Goal: Answer question/provide support

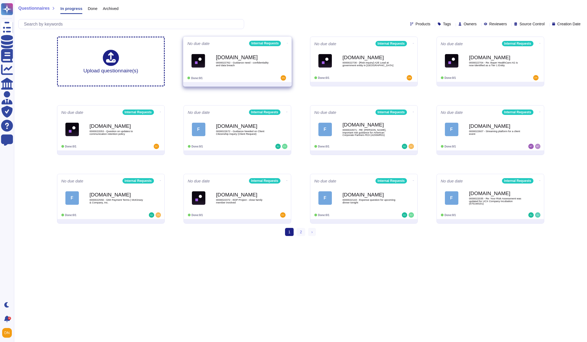
click at [229, 65] on span "0000022762 - Guidance need - confidentiality and data breach" at bounding box center [243, 63] width 54 height 5
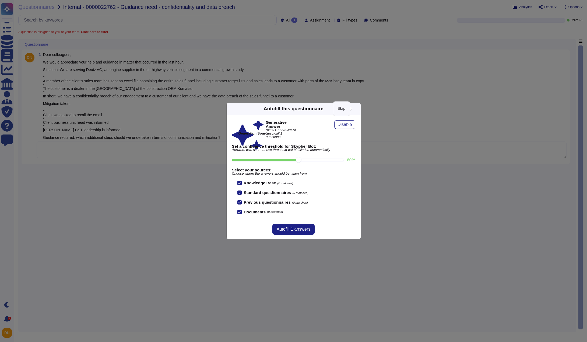
drag, startPoint x: 356, startPoint y: 107, endPoint x: 352, endPoint y: 108, distance: 3.6
click at [357, 109] on icon at bounding box center [357, 109] width 0 height 0
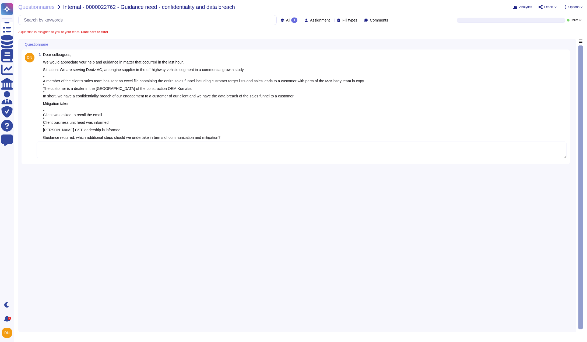
click at [218, 151] on textarea at bounding box center [302, 150] width 530 height 17
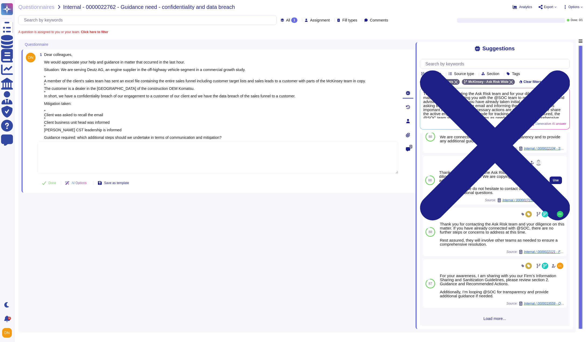
scroll to position [72, 0]
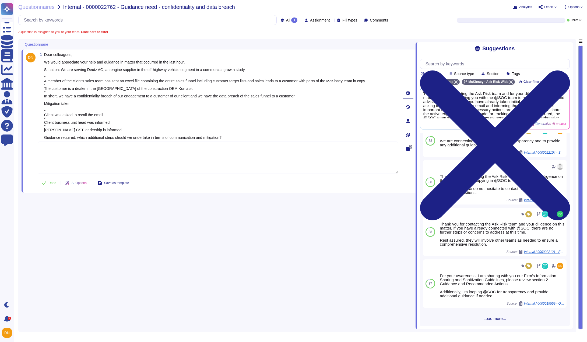
click at [486, 319] on span "Load more..." at bounding box center [495, 319] width 150 height 4
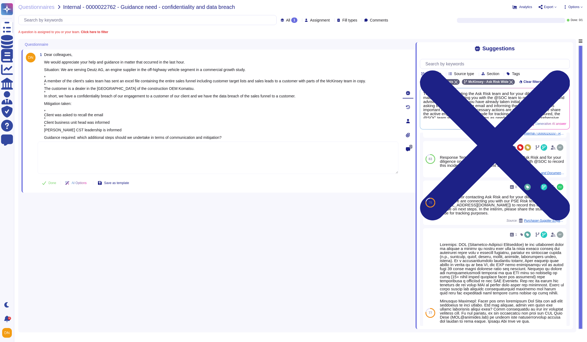
scroll to position [291, 0]
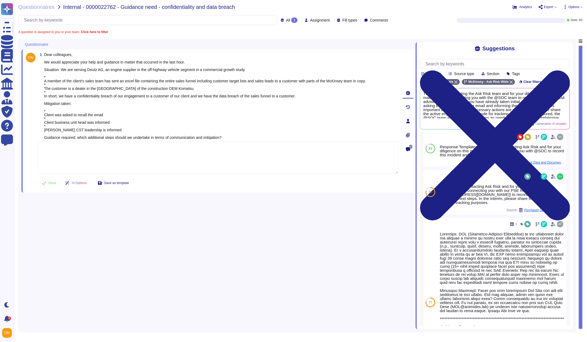
click at [103, 153] on textarea at bounding box center [218, 158] width 361 height 32
paste textarea "Thank you for contacting the Ask Risk team via Risk Heldpesk and for your dilig…"
type textarea "Thank you for contacting the Ask Risk team via Risk Heldpesk and for your dilig…"
click at [45, 183] on button "Done" at bounding box center [49, 183] width 23 height 11
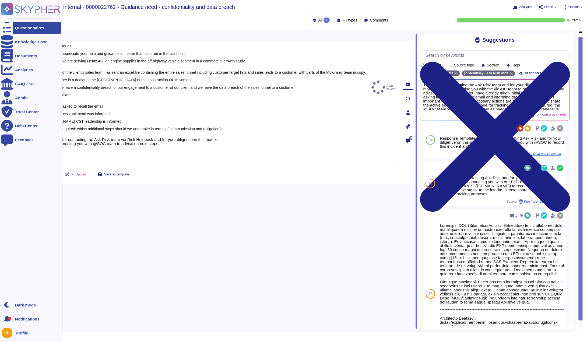
click at [12, 28] on div at bounding box center [7, 28] width 12 height 12
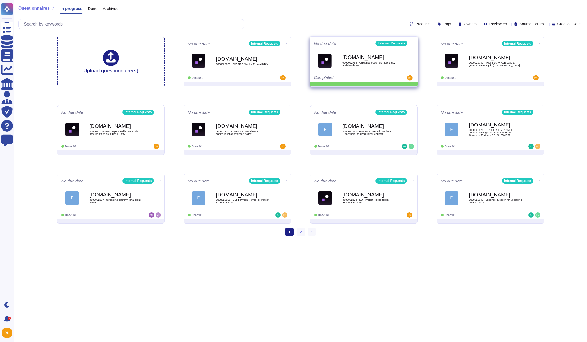
click at [413, 43] on icon at bounding box center [413, 43] width 1 height 1
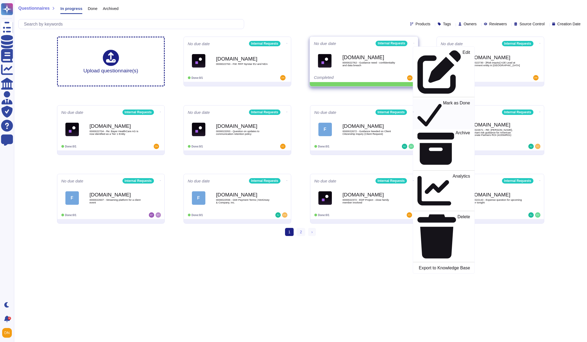
click at [443, 101] on p "Mark as Done" at bounding box center [456, 114] width 27 height 27
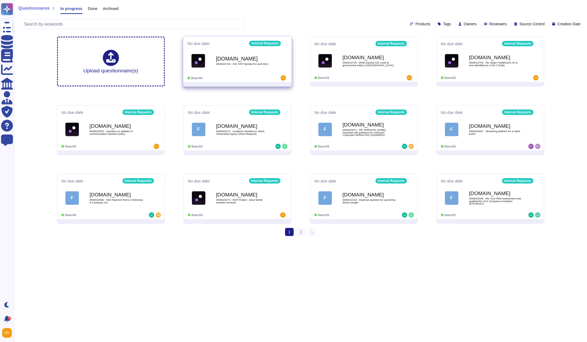
click at [264, 62] on div "Force.com 0000022763 - FW: RFP Nyrstar EU and NDA" at bounding box center [243, 61] width 54 height 22
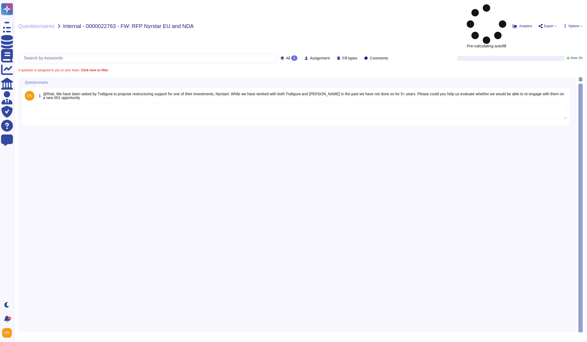
drag, startPoint x: 143, startPoint y: 72, endPoint x: 142, endPoint y: 52, distance: 19.9
click at [144, 103] on textarea at bounding box center [302, 111] width 530 height 17
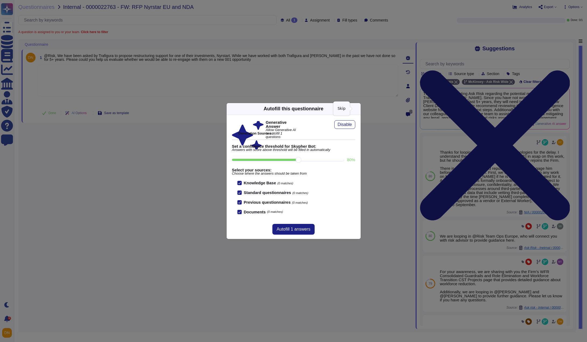
click at [357, 109] on icon at bounding box center [357, 109] width 0 height 0
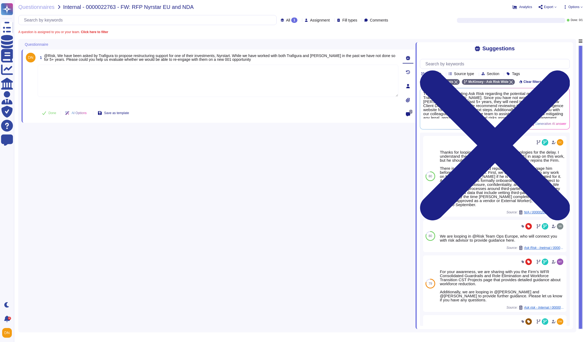
click at [320, 91] on textarea at bounding box center [218, 81] width 361 height 32
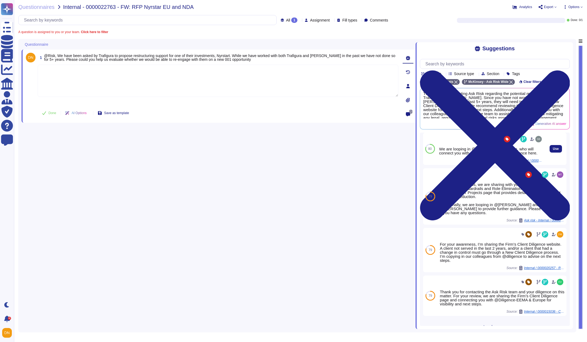
scroll to position [96, 0]
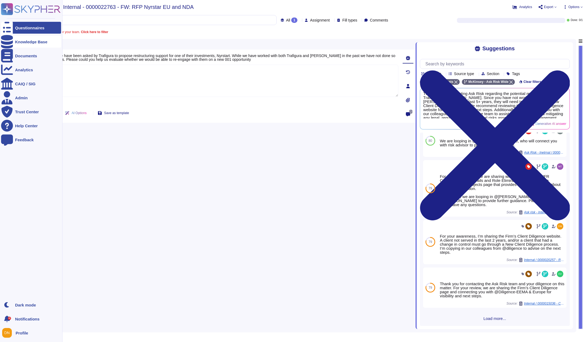
click at [11, 42] on div at bounding box center [7, 42] width 12 height 12
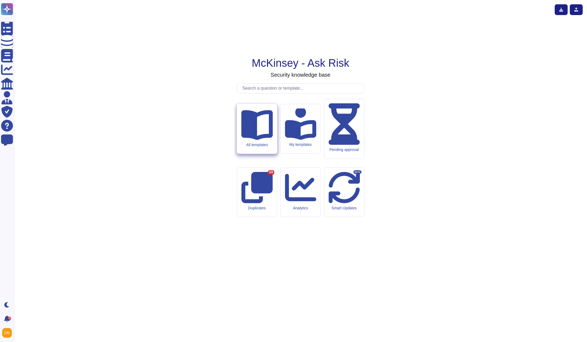
click at [268, 154] on div "All templates" at bounding box center [257, 129] width 40 height 50
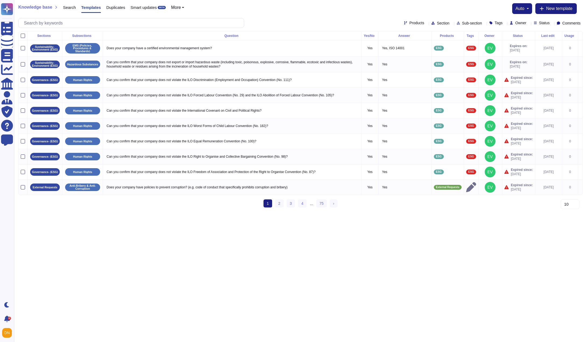
click at [495, 23] on span "Tags" at bounding box center [499, 23] width 8 height 4
type input "dil"
drag, startPoint x: 486, startPoint y: 47, endPoint x: 494, endPoint y: 54, distance: 10.7
click at [486, 48] on div "E&C Due Diligence" at bounding box center [511, 49] width 62 height 12
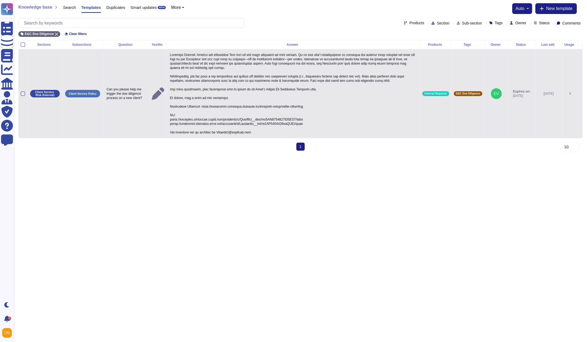
click at [308, 124] on p at bounding box center [293, 93] width 249 height 85
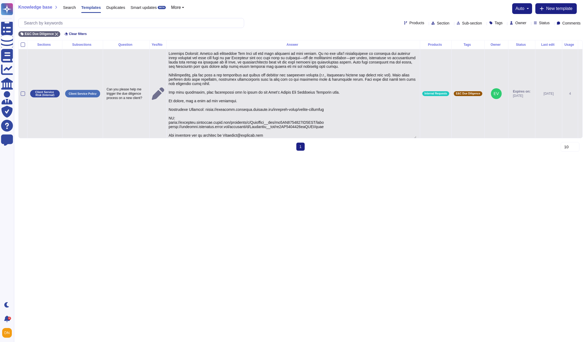
type textarea "Response Template: Thanks for contacting Ask Risk and for your diligence on thi…"
drag, startPoint x: 328, startPoint y: 121, endPoint x: 170, endPoint y: 122, distance: 158.5
click at [170, 122] on td at bounding box center [293, 92] width 254 height 89
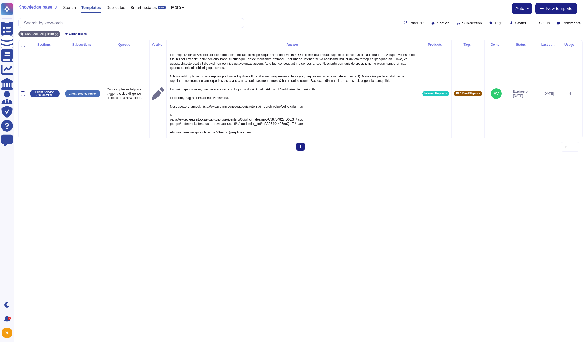
scroll to position [0, 0]
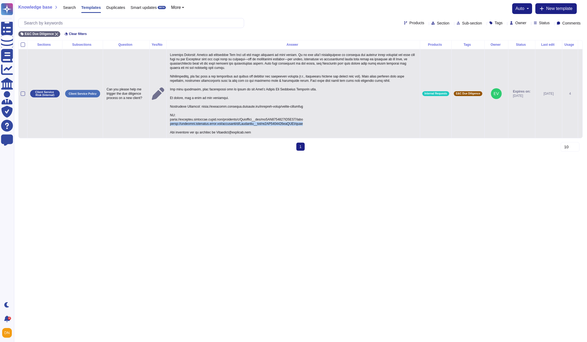
drag, startPoint x: 305, startPoint y: 125, endPoint x: 170, endPoint y: 125, distance: 135.9
click at [170, 125] on td at bounding box center [293, 93] width 254 height 89
copy p "https://firmrisk.lightning.force.com/lightning/r/Knowledge__kav/ka0UI0000003xbR…"
click at [203, 55] on p at bounding box center [293, 93] width 249 height 85
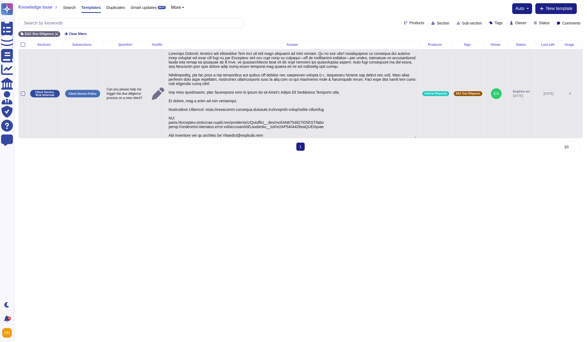
type textarea "Response Template: Thanks for contacting Ask Risk and for your diligence on thi…"
drag, startPoint x: 236, startPoint y: 102, endPoint x: 204, endPoint y: 53, distance: 58.4
click at [204, 53] on textarea at bounding box center [293, 94] width 248 height 87
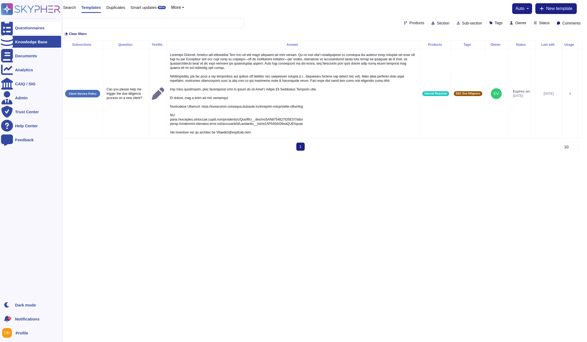
click at [9, 26] on icon at bounding box center [7, 28] width 12 height 16
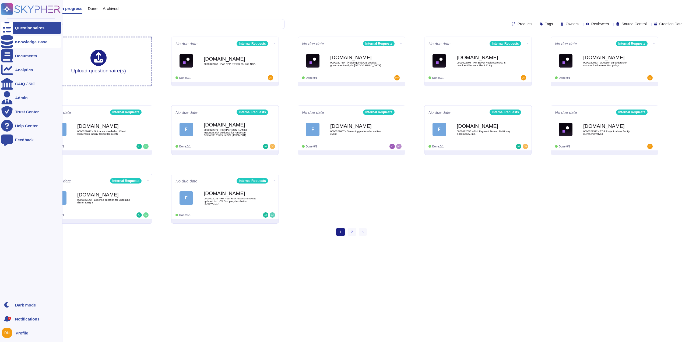
click at [10, 42] on icon at bounding box center [7, 41] width 12 height 13
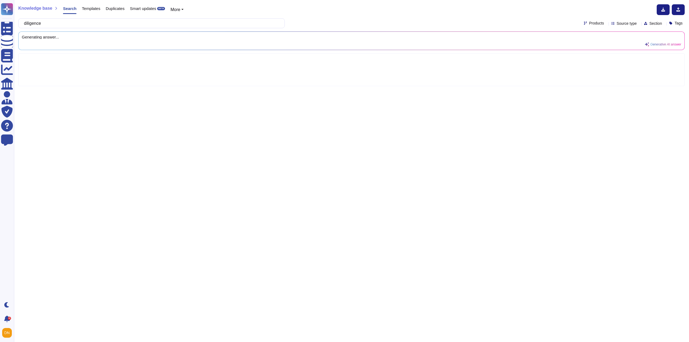
type input "diligence"
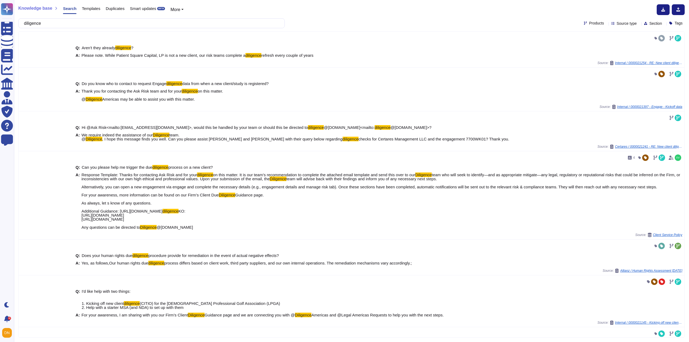
click at [89, 6] on span "Templates" at bounding box center [91, 8] width 18 height 4
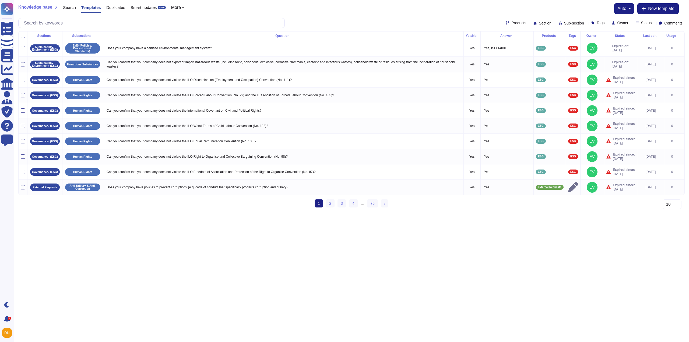
click at [587, 21] on div "Tags" at bounding box center [599, 23] width 16 height 4
click at [587, 48] on div at bounding box center [586, 49] width 4 height 4
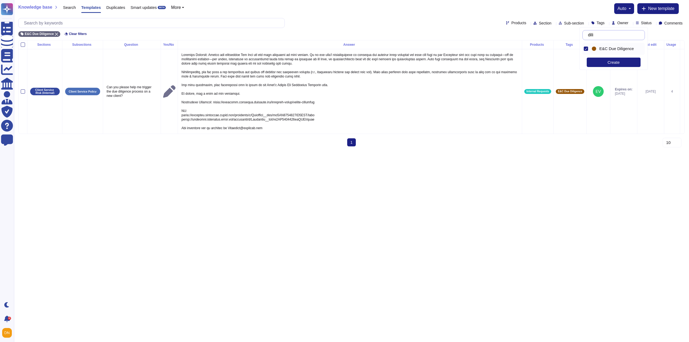
type input "dili"
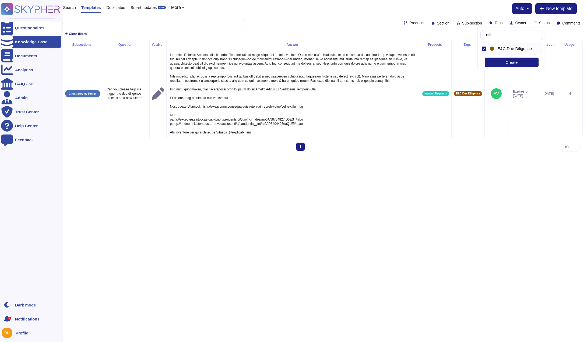
click at [8, 29] on icon at bounding box center [7, 28] width 12 height 16
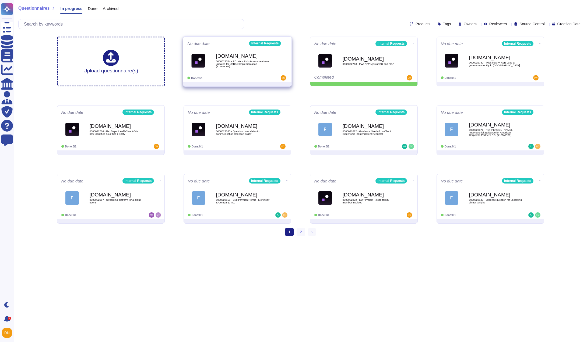
click at [287, 43] on icon at bounding box center [287, 43] width 1 height 0
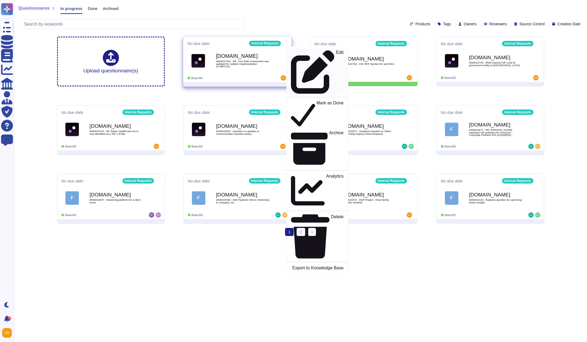
click at [291, 53] on icon at bounding box center [313, 72] width 44 height 44
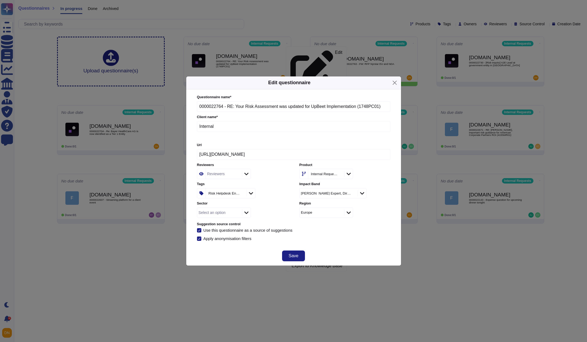
click at [235, 174] on div "Reviewers" at bounding box center [223, 174] width 35 height 10
type input "m t"
click at [237, 203] on div "M Tharini" at bounding box center [240, 204] width 41 height 5
click at [291, 255] on span "Save" at bounding box center [294, 256] width 10 height 4
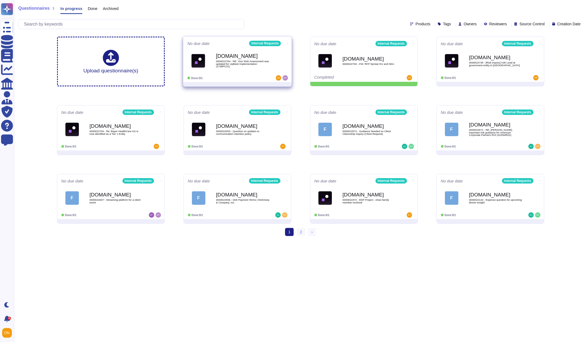
click at [230, 75] on div "No due date Internal Requests Force.com 0000022764 - RE: Your Risk Assessment w…" at bounding box center [237, 59] width 108 height 45
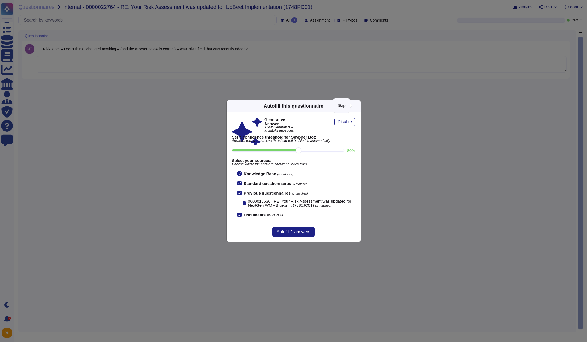
click at [357, 123] on icon at bounding box center [408, 174] width 103 height 103
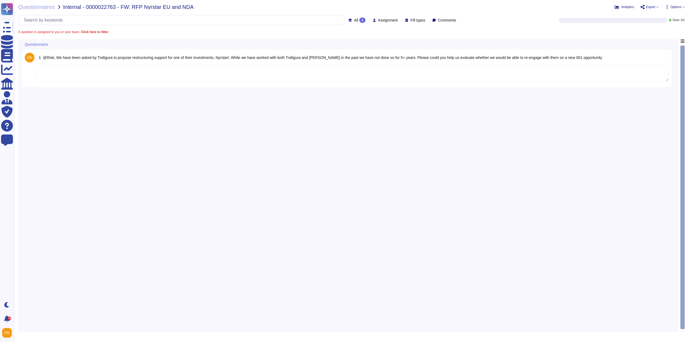
click at [128, 72] on textarea at bounding box center [353, 73] width 632 height 17
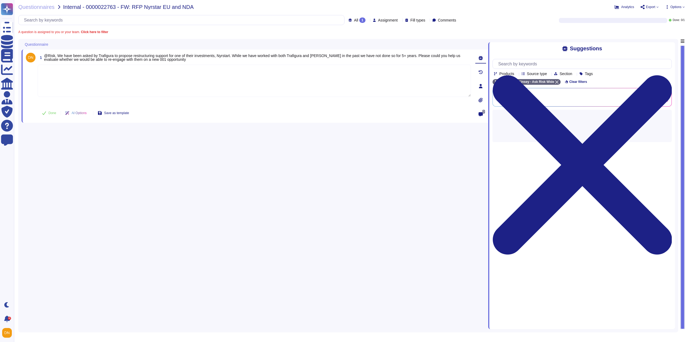
paste textarea "It is our team’s recommendation to open a new engagement via Engage and complet…"
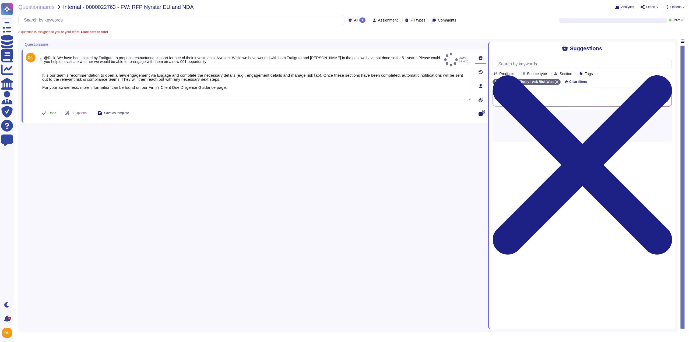
type textarea "It is our team’s recommendation to open a new engagement via Engage and complet…"
click at [56, 113] on span "Done" at bounding box center [52, 112] width 8 height 3
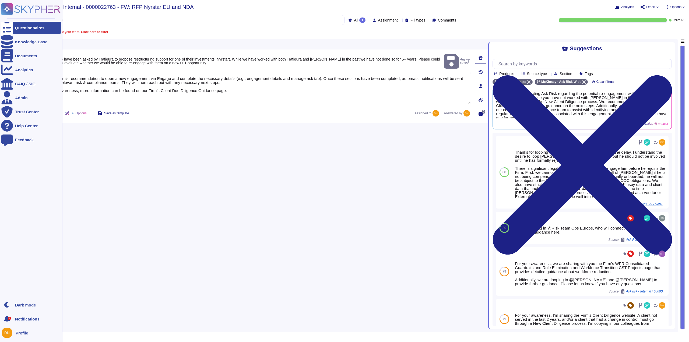
click at [4, 28] on icon at bounding box center [7, 28] width 12 height 16
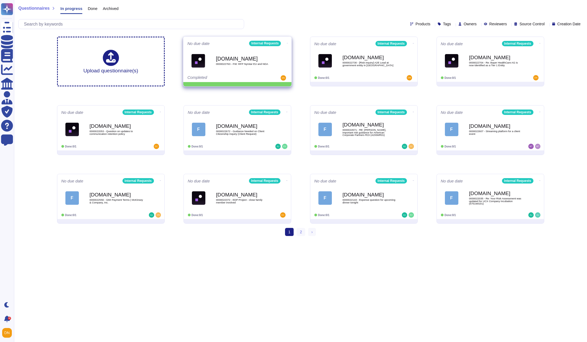
click at [287, 43] on icon at bounding box center [287, 43] width 1 height 0
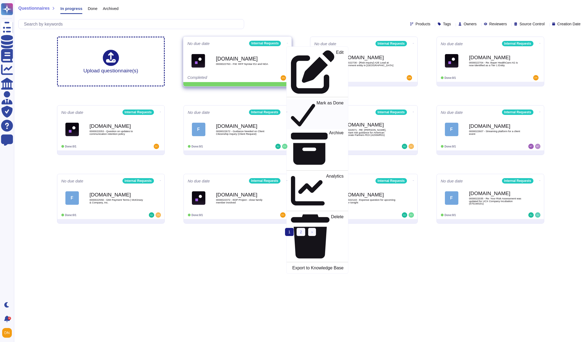
click at [316, 101] on p "Mark as Done" at bounding box center [329, 114] width 27 height 27
